Goal: Information Seeking & Learning: Learn about a topic

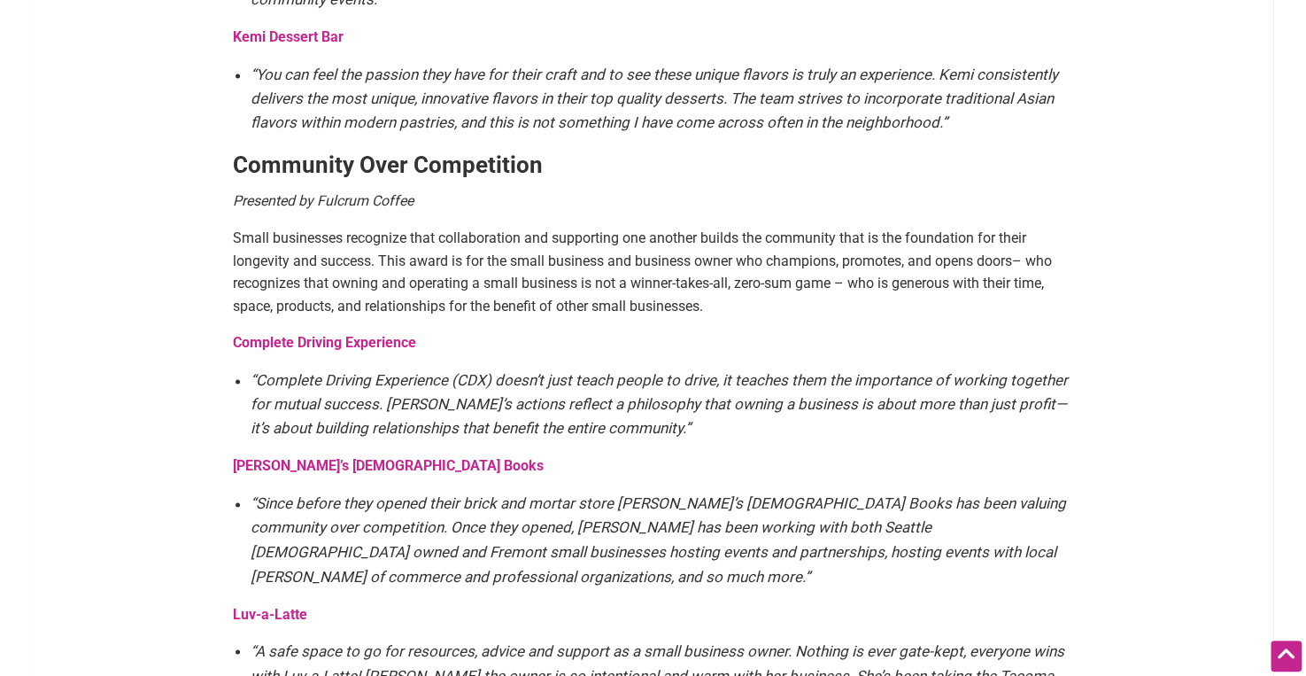
scroll to position [1506, 0]
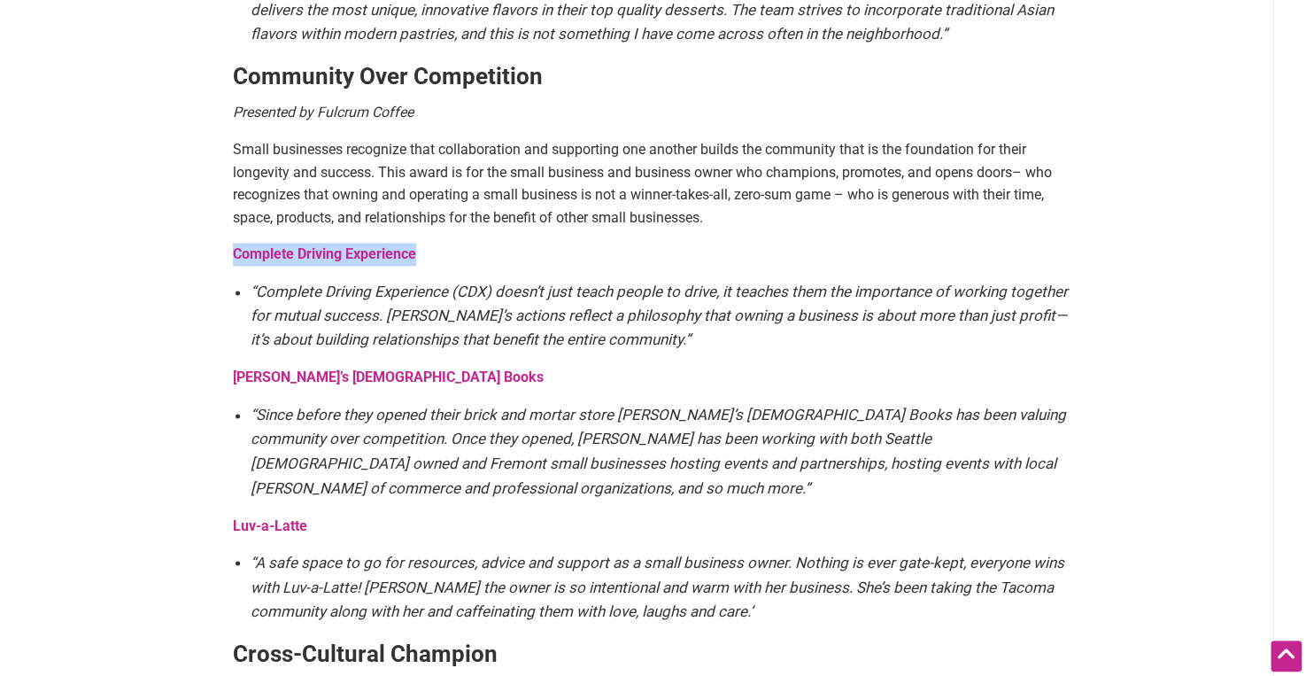
drag, startPoint x: 428, startPoint y: 221, endPoint x: 221, endPoint y: 218, distance: 206.4
click at [221, 218] on article "By Sarah — September 23, 2025 The annual Intentionalist Awards recognize small …" at bounding box center [653, 458] width 877 height 3635
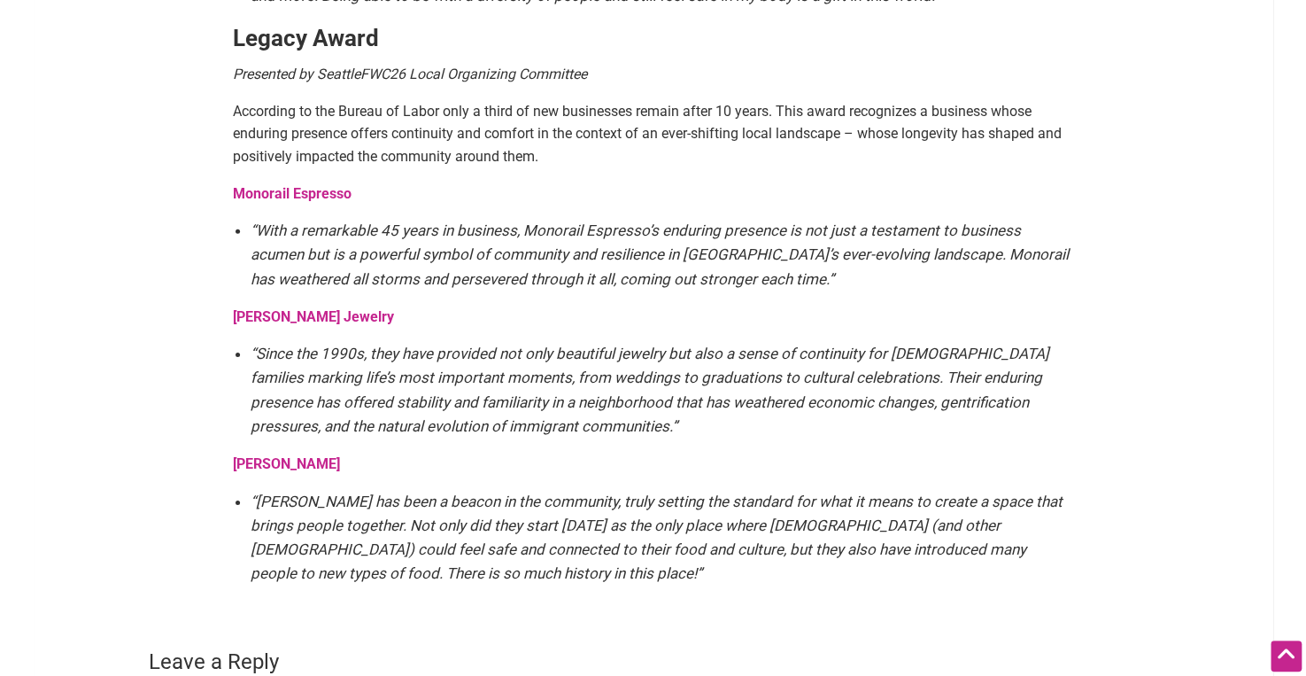
scroll to position [3188, 0]
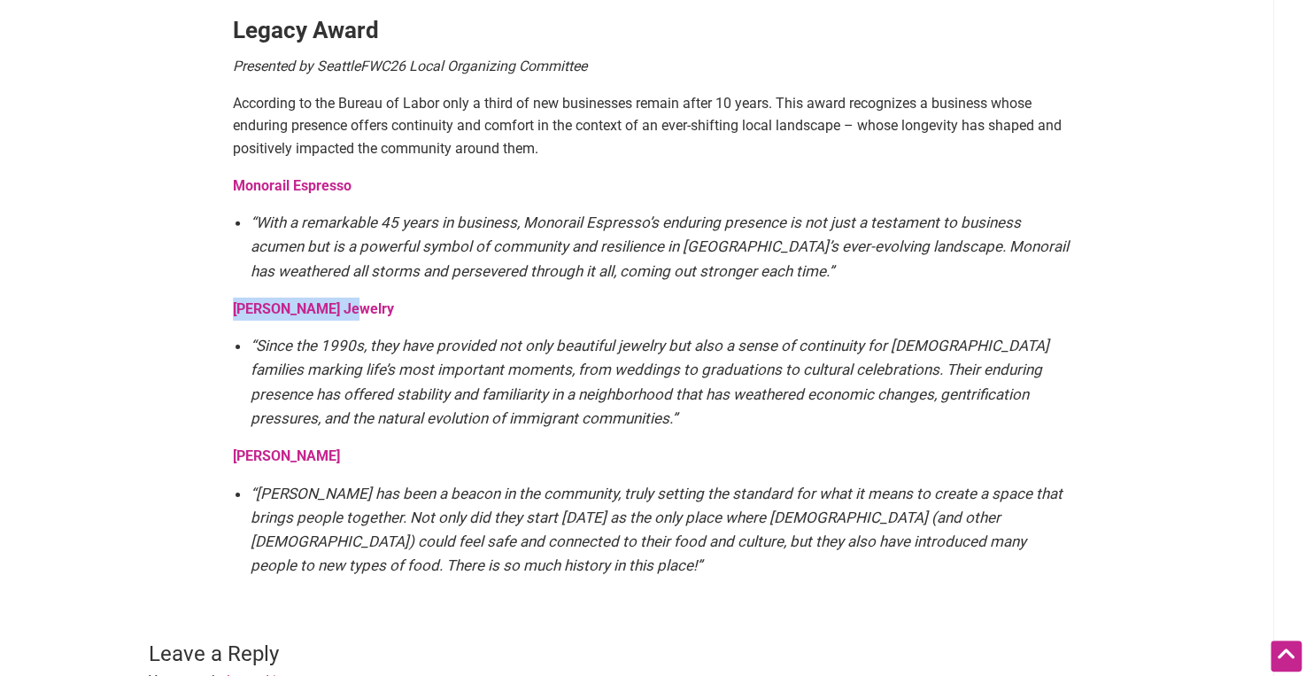
drag, startPoint x: 367, startPoint y: 290, endPoint x: 210, endPoint y: 288, distance: 156.8
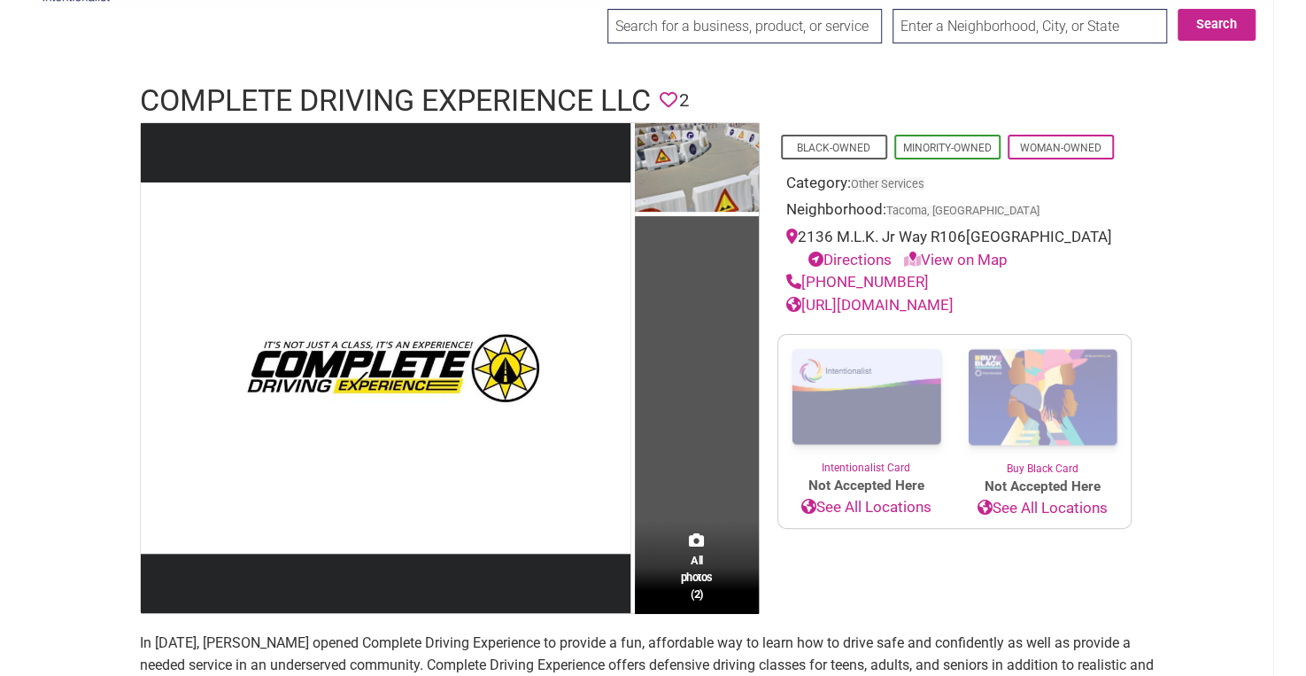
scroll to position [89, 0]
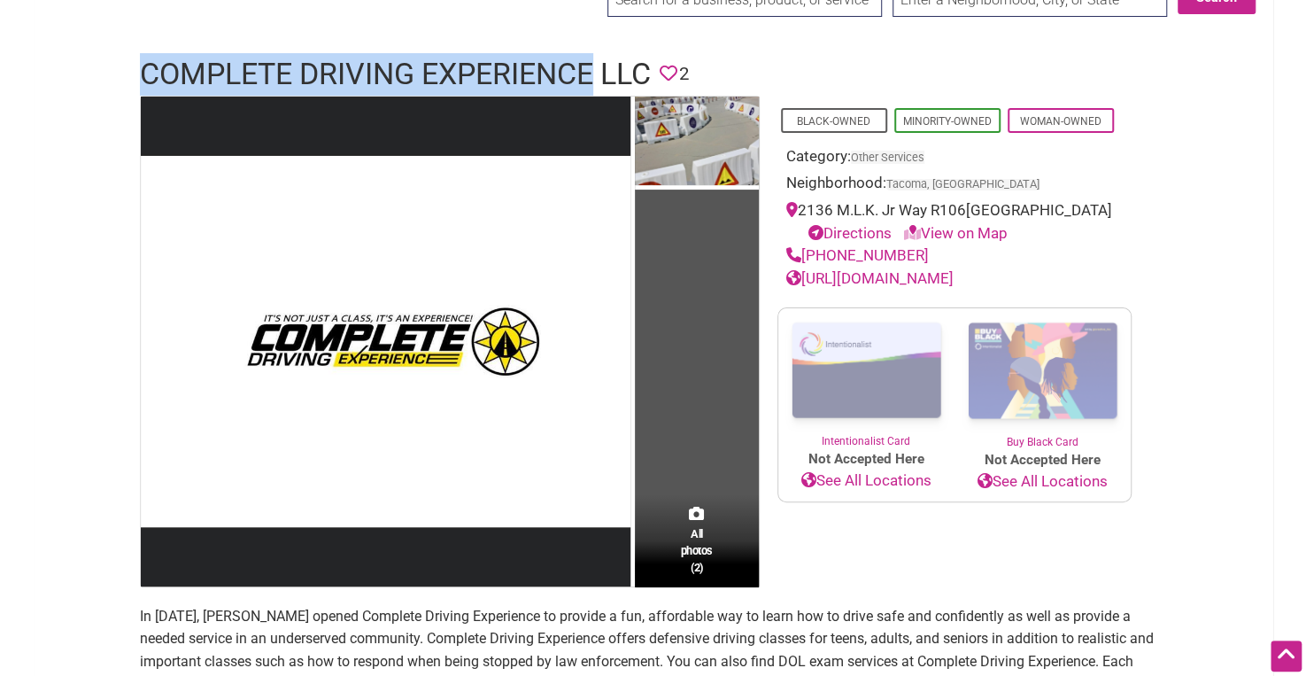
drag, startPoint x: 101, startPoint y: 60, endPoint x: 595, endPoint y: 82, distance: 494.7
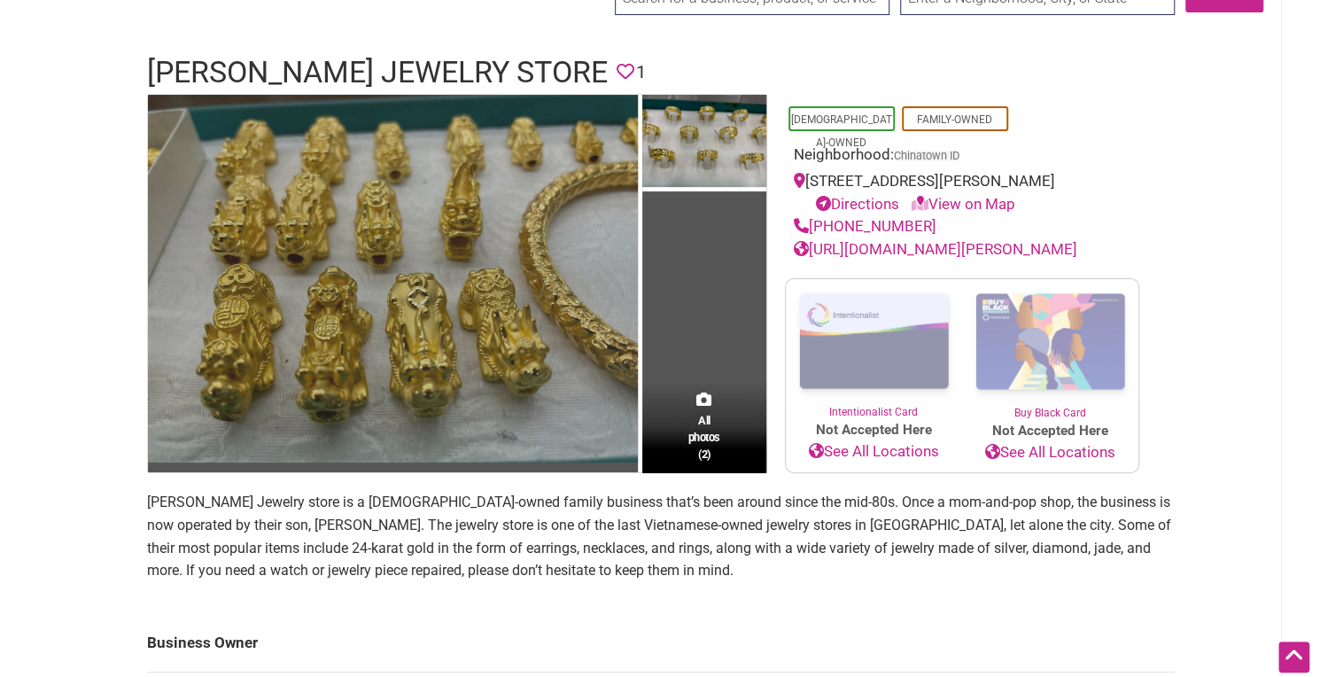
scroll to position [89, 0]
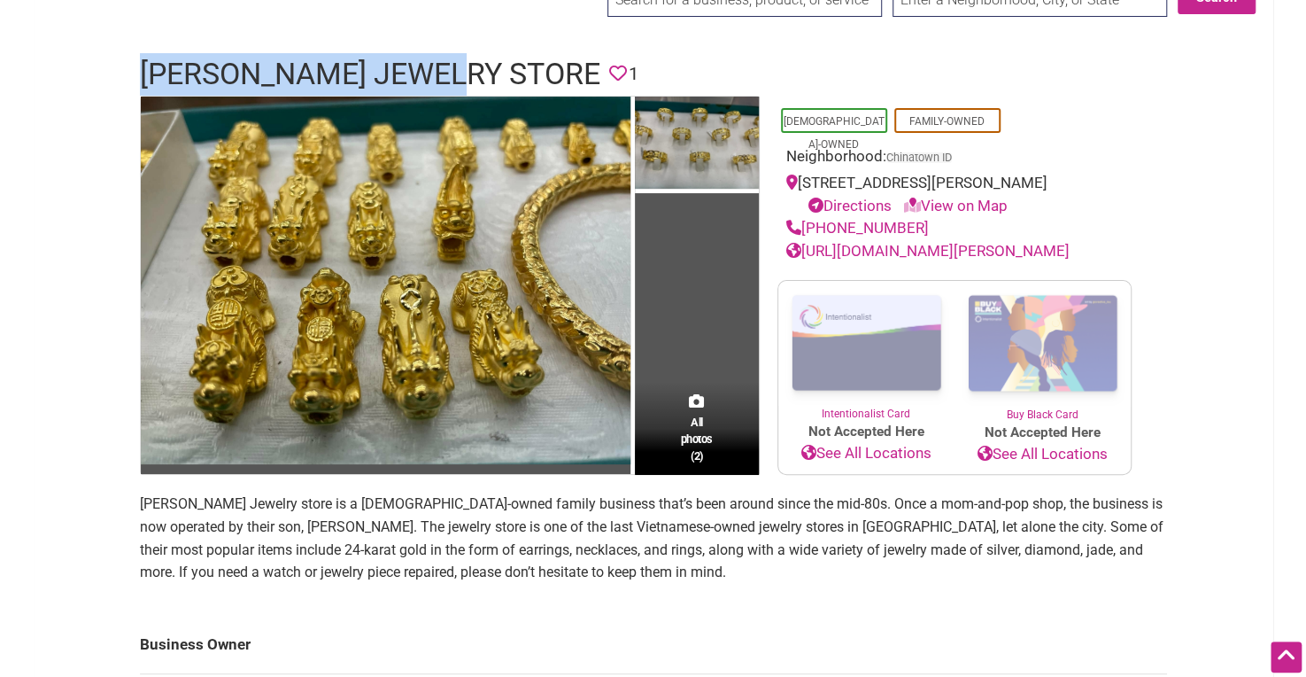
drag, startPoint x: 140, startPoint y: 70, endPoint x: 469, endPoint y: 66, distance: 329.5
click at [469, 66] on h1 "[PERSON_NAME] Jewelry Store" at bounding box center [370, 74] width 461 height 43
click at [673, 139] on img at bounding box center [697, 145] width 124 height 97
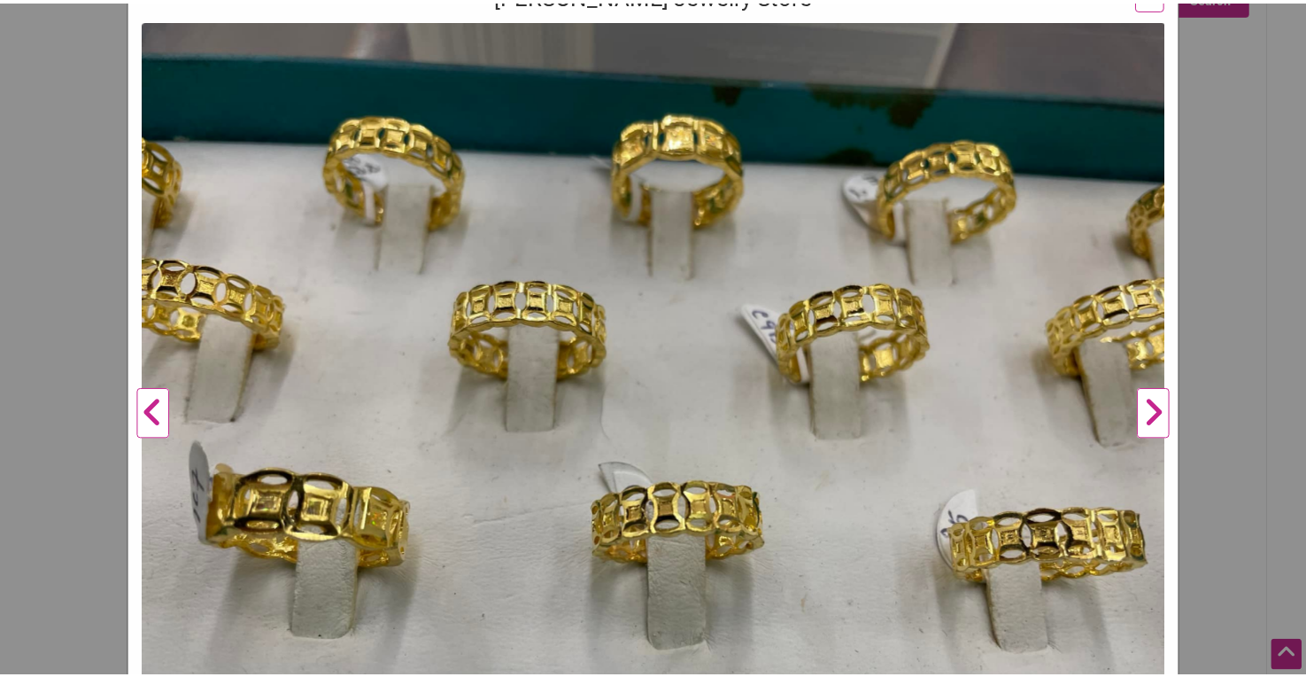
scroll to position [0, 0]
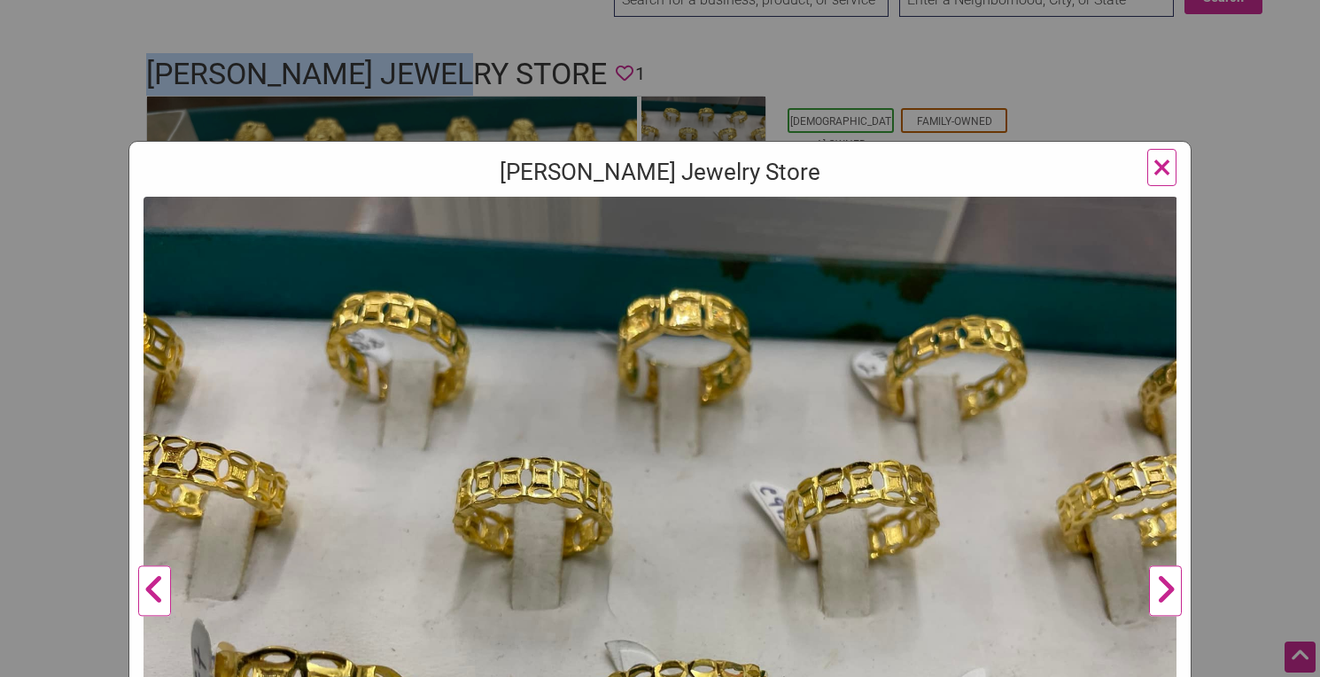
click at [1164, 160] on span "×" at bounding box center [1161, 167] width 19 height 42
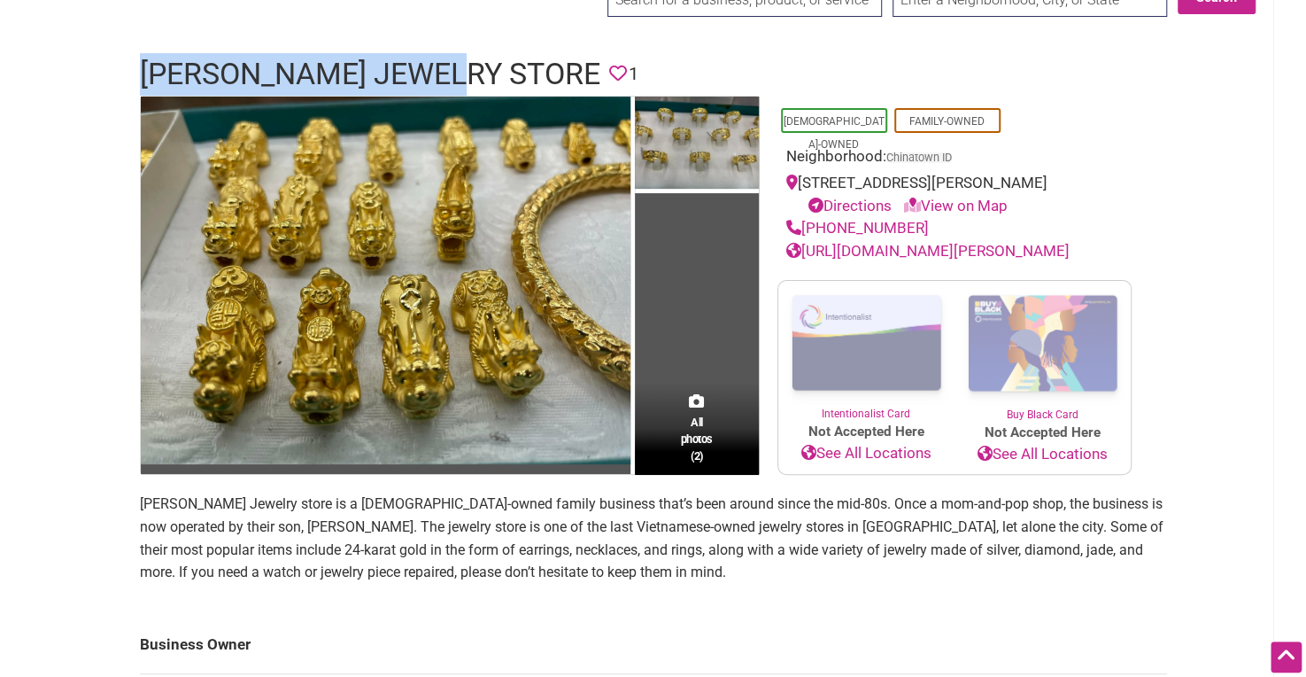
click at [116, 63] on div "Intentionalist Spend like it matters 0 Add a Business Map Blog Store Offers Int…" at bounding box center [654, 645] width 1240 height 1469
drag, startPoint x: 136, startPoint y: 67, endPoint x: 515, endPoint y: 79, distance: 379.2
click at [515, 79] on div "Kim Ngoc Jewelry Store Favorite 1" at bounding box center [653, 74] width 1063 height 43
